Goal: Task Accomplishment & Management: Manage account settings

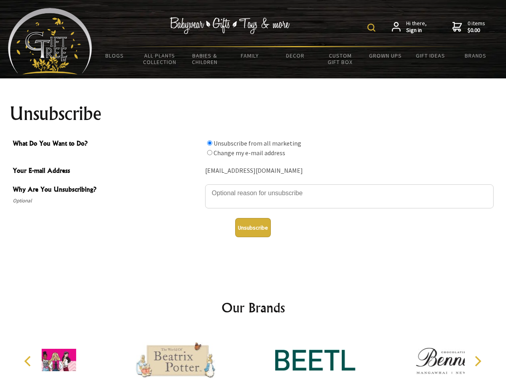
click at [372, 28] on img at bounding box center [371, 28] width 8 height 8
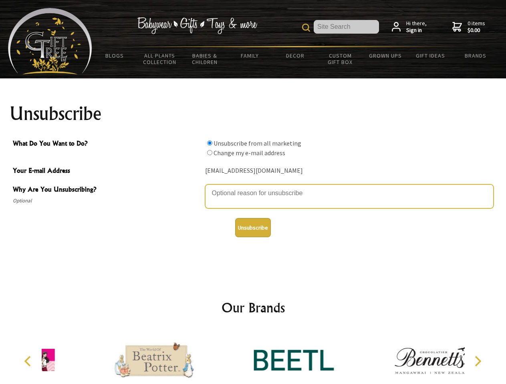
click at [253, 187] on textarea "Why Are You Unsubscribing?" at bounding box center [349, 197] width 288 height 24
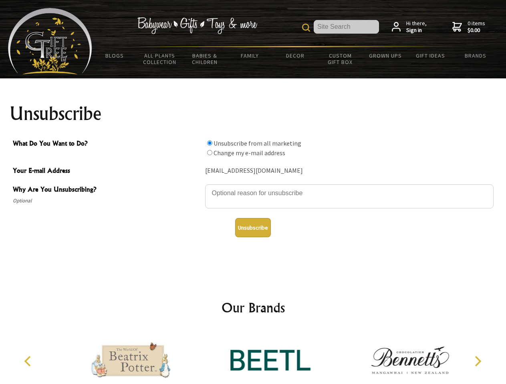
click at [209, 143] on input "What Do You Want to Do?" at bounding box center [209, 142] width 5 height 5
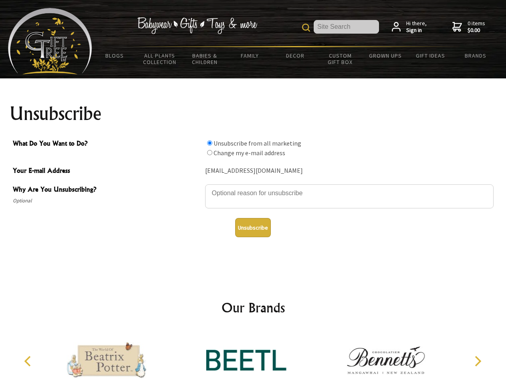
click at [209, 152] on input "What Do You Want to Do?" at bounding box center [209, 152] width 5 height 5
radio input "true"
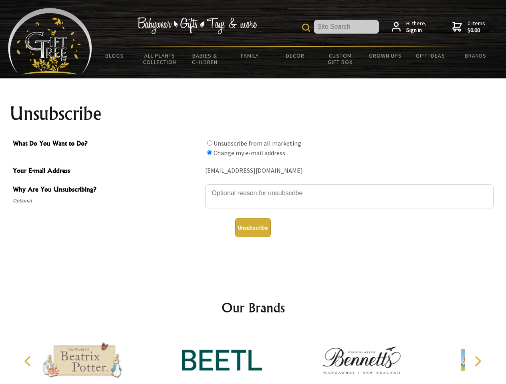
click at [253, 228] on button "Unsubscribe" at bounding box center [253, 227] width 36 height 19
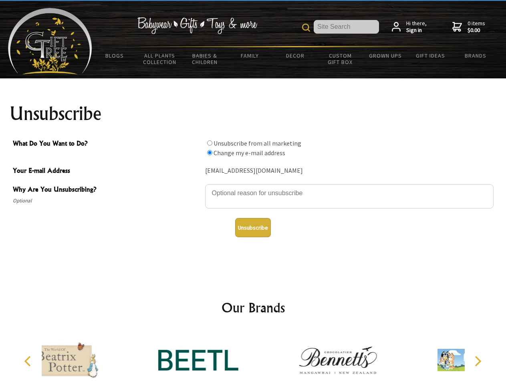
click at [253, 357] on div at bounding box center [197, 361] width 139 height 62
click at [29, 361] on icon "Previous" at bounding box center [28, 361] width 10 height 10
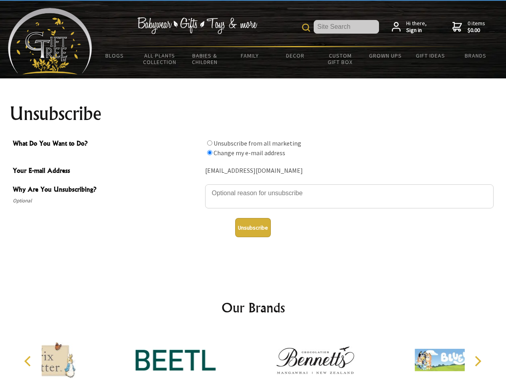
click at [477, 361] on icon "Next" at bounding box center [476, 361] width 10 height 10
